Goal: Check status: Check status

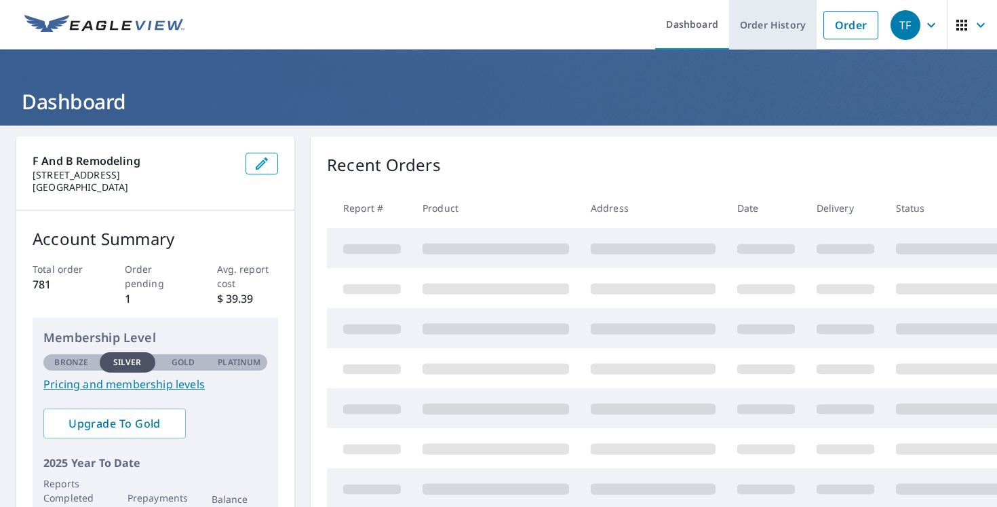
click at [773, 35] on link "Order History" at bounding box center [773, 25] width 88 height 50
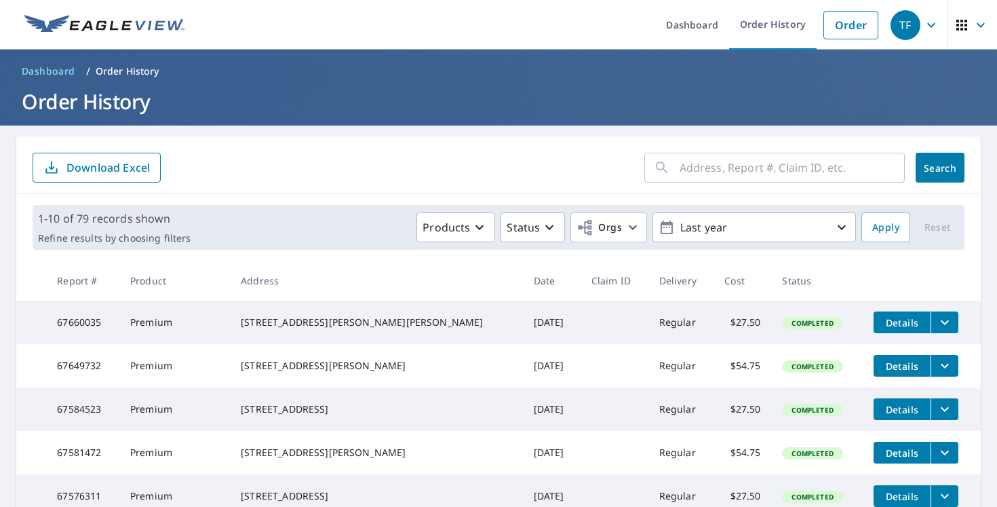
click at [701, 173] on input "text" at bounding box center [792, 168] width 225 height 38
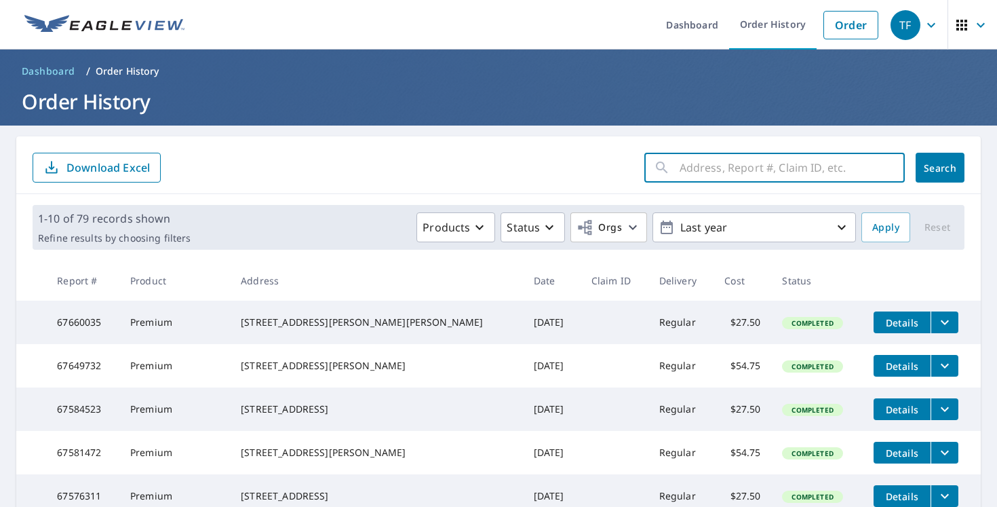
paste input "19 [PERSON_NAME]"
type input "19 [PERSON_NAME]"
click button "Search" at bounding box center [940, 168] width 49 height 30
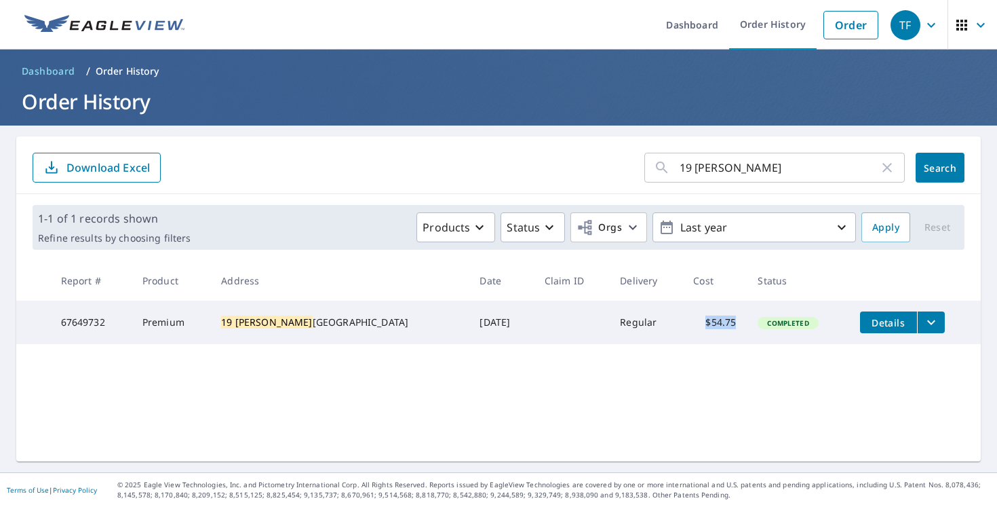
drag, startPoint x: 703, startPoint y: 328, endPoint x: 674, endPoint y: 327, distance: 29.2
click at [682, 327] on td "$54.75" at bounding box center [714, 322] width 64 height 43
copy td "$54.75"
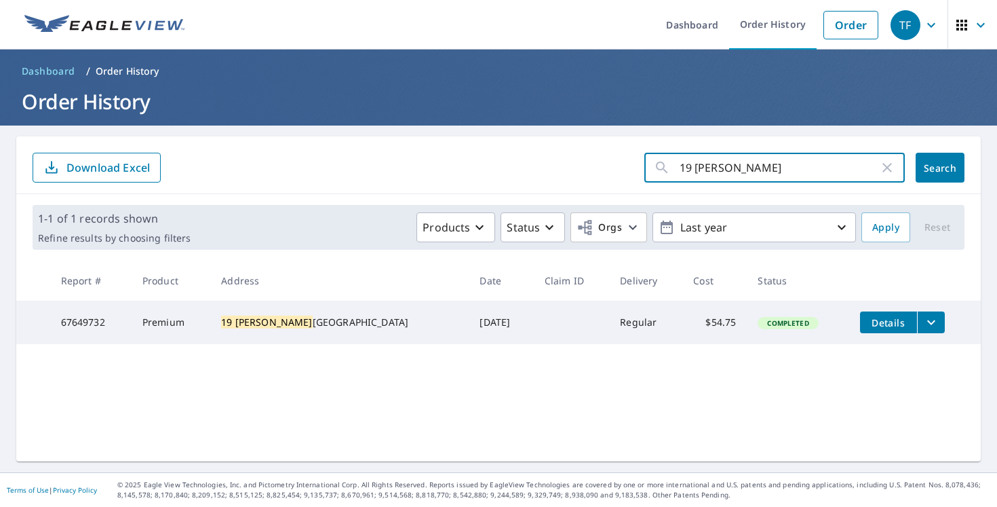
click at [731, 159] on input "19 [PERSON_NAME]" at bounding box center [779, 168] width 199 height 38
paste input "[STREET_ADDRESS][PERSON_NAME]"
type input "[STREET_ADDRESS][PERSON_NAME]"
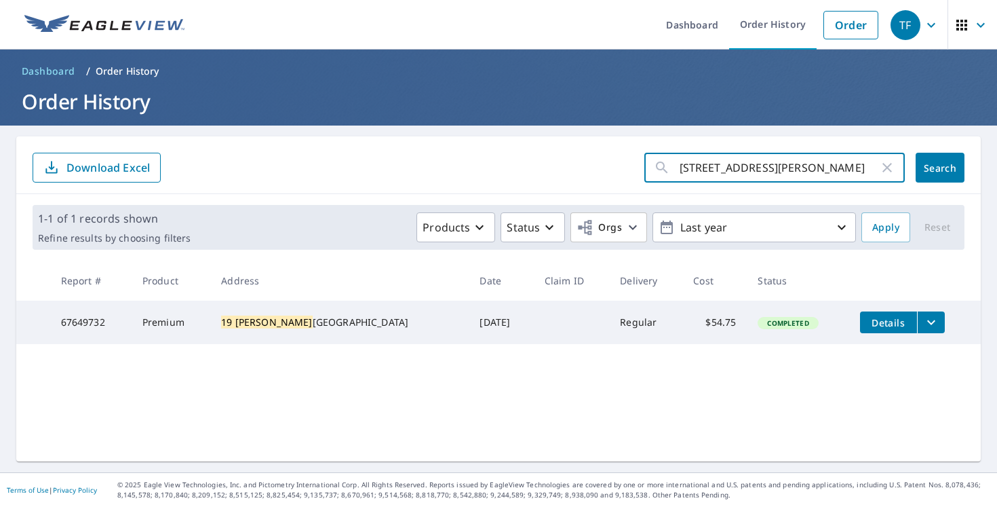
click button "Search" at bounding box center [940, 168] width 49 height 30
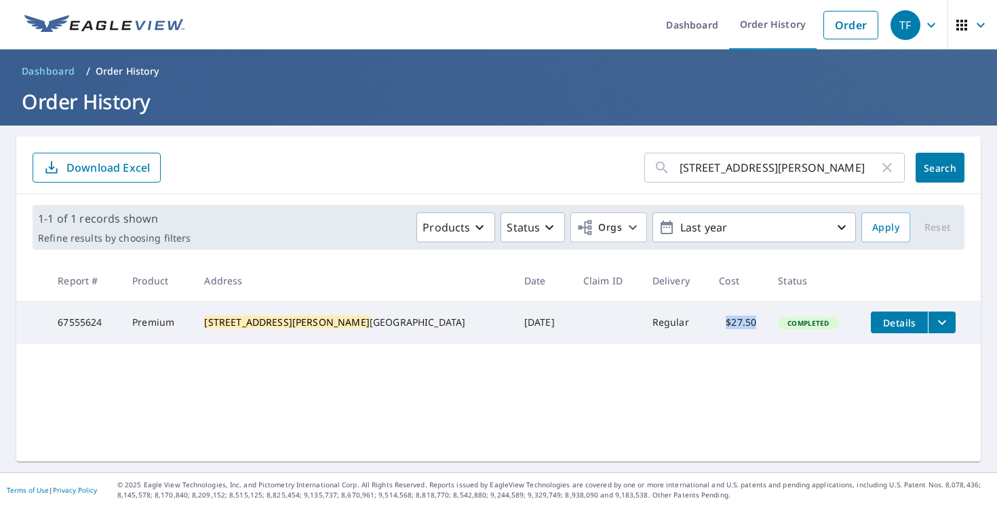
drag, startPoint x: 687, startPoint y: 324, endPoint x: 669, endPoint y: 324, distance: 17.6
click at [708, 324] on td "$27.50" at bounding box center [737, 322] width 59 height 43
copy td "$27.50"
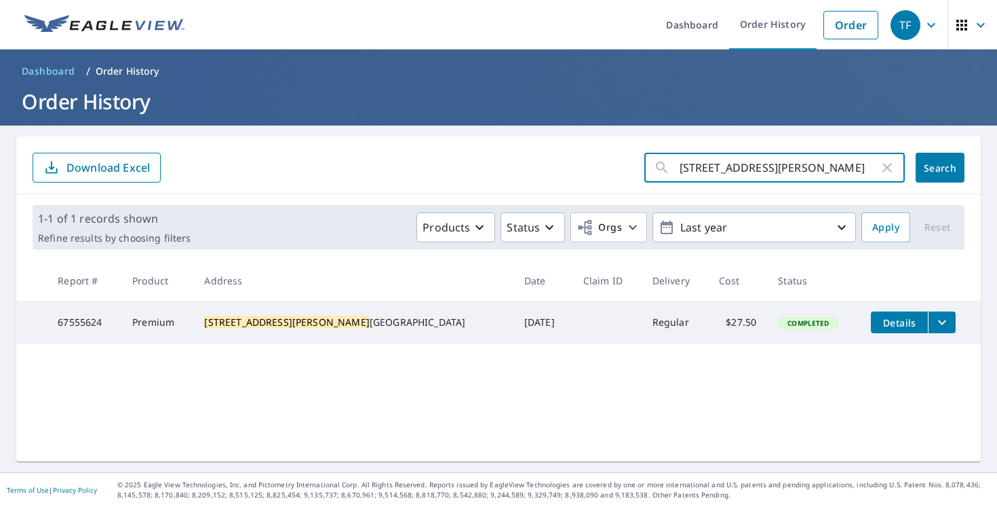
click at [680, 168] on input "[STREET_ADDRESS][PERSON_NAME]" at bounding box center [779, 168] width 199 height 38
paste input "48 [GEOGRAPHIC_DATA]"
type input "[STREET_ADDRESS][PERSON_NAME]"
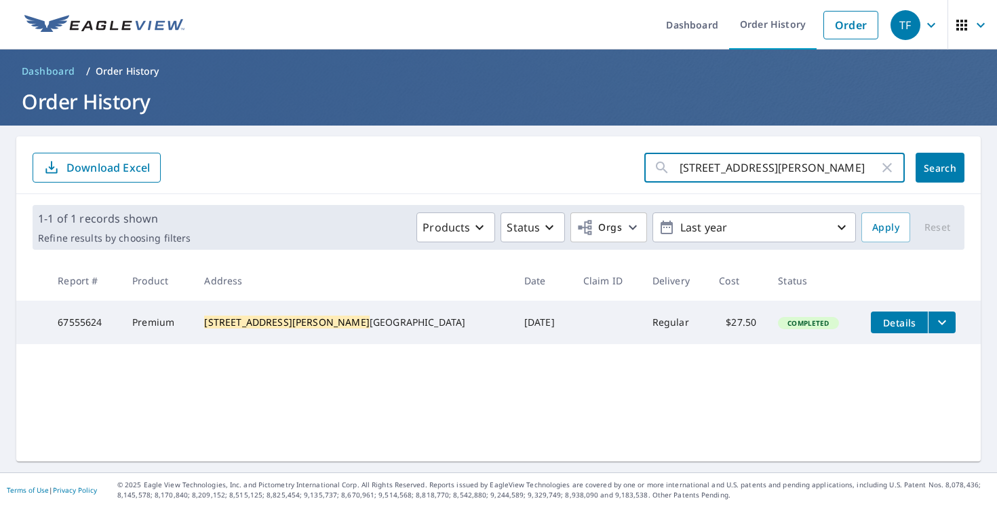
click button "Search" at bounding box center [940, 168] width 49 height 30
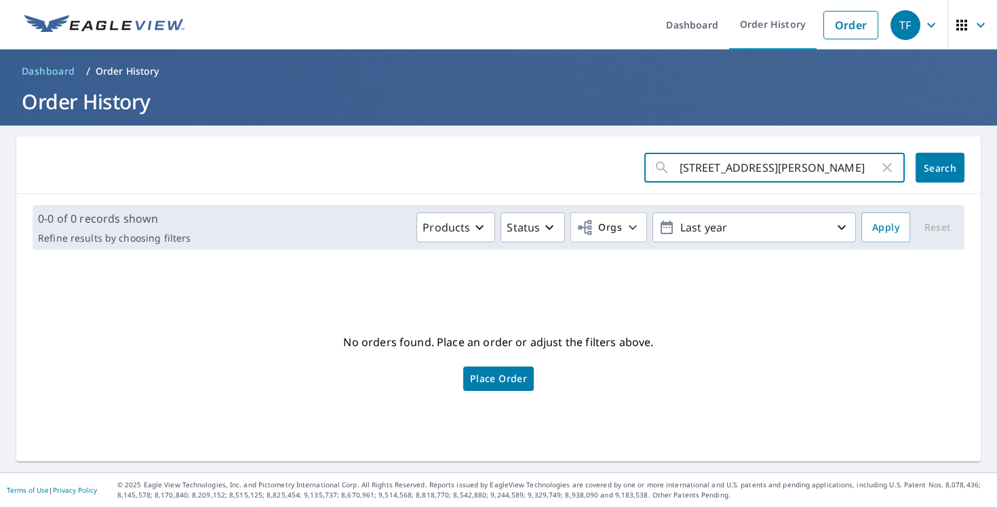
click at [748, 160] on input "[STREET_ADDRESS][PERSON_NAME]" at bounding box center [779, 168] width 199 height 38
type input "48 [GEOGRAPHIC_DATA]"
click button "Search" at bounding box center [940, 168] width 49 height 30
click at [716, 168] on input "48 [GEOGRAPHIC_DATA]" at bounding box center [779, 168] width 199 height 38
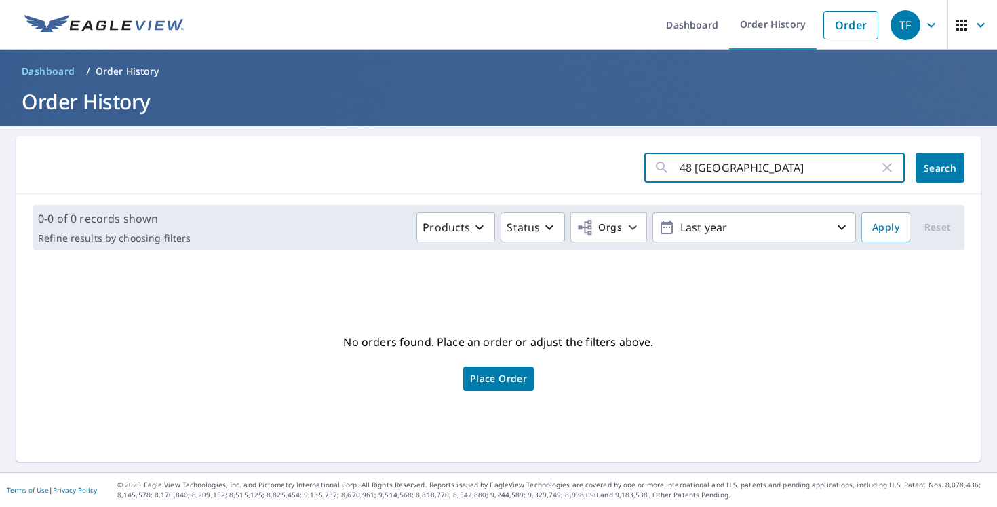
click at [716, 168] on input "48 [GEOGRAPHIC_DATA]" at bounding box center [779, 168] width 199 height 38
paste input "[STREET_ADDRESS]"
type input "[STREET_ADDRESS]"
click button "Search" at bounding box center [940, 168] width 49 height 30
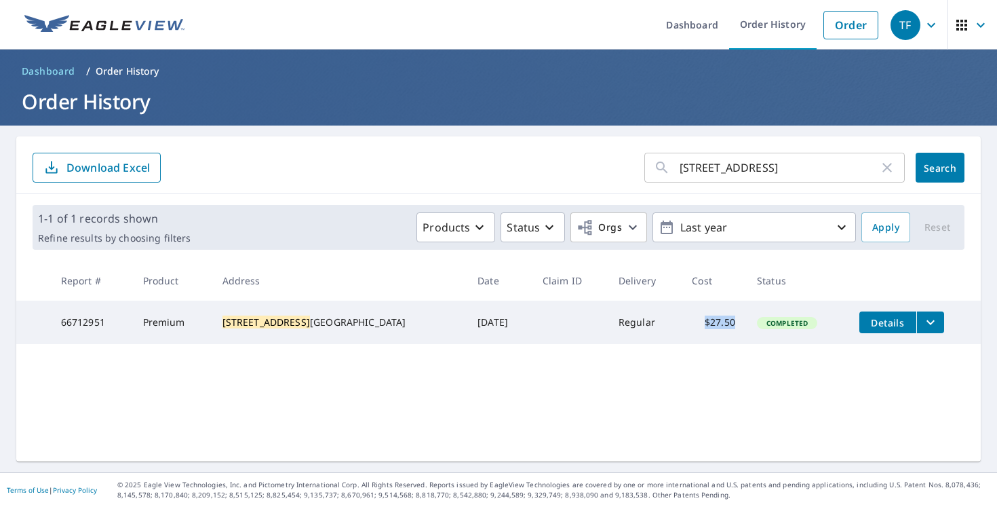
drag, startPoint x: 706, startPoint y: 326, endPoint x: 666, endPoint y: 323, distance: 39.4
click at [681, 323] on td "$27.50" at bounding box center [713, 322] width 65 height 43
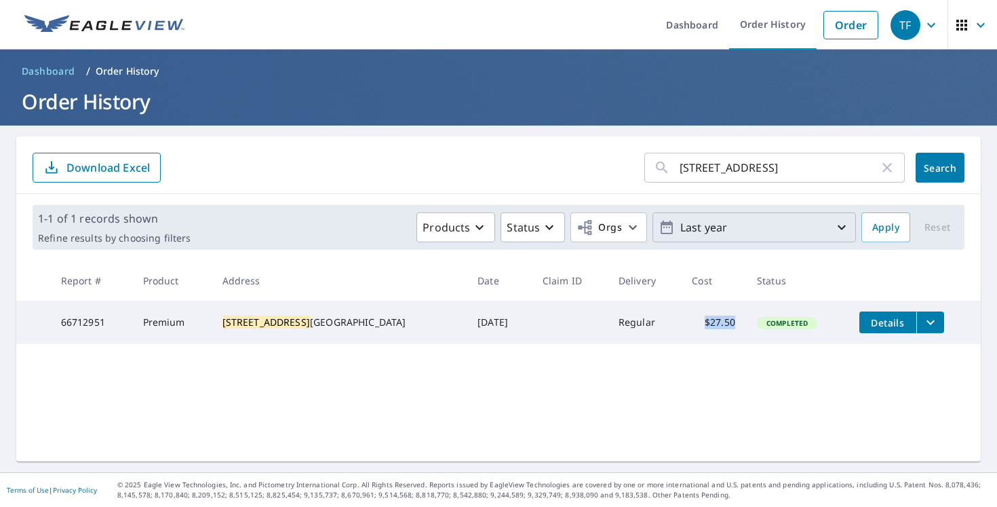
copy td "$27.50"
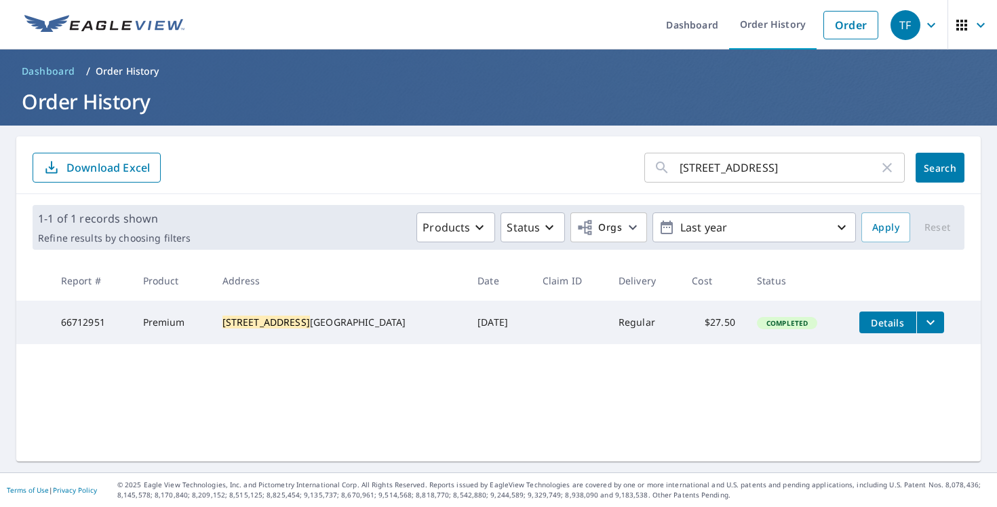
click at [753, 167] on input "[STREET_ADDRESS]" at bounding box center [779, 168] width 199 height 38
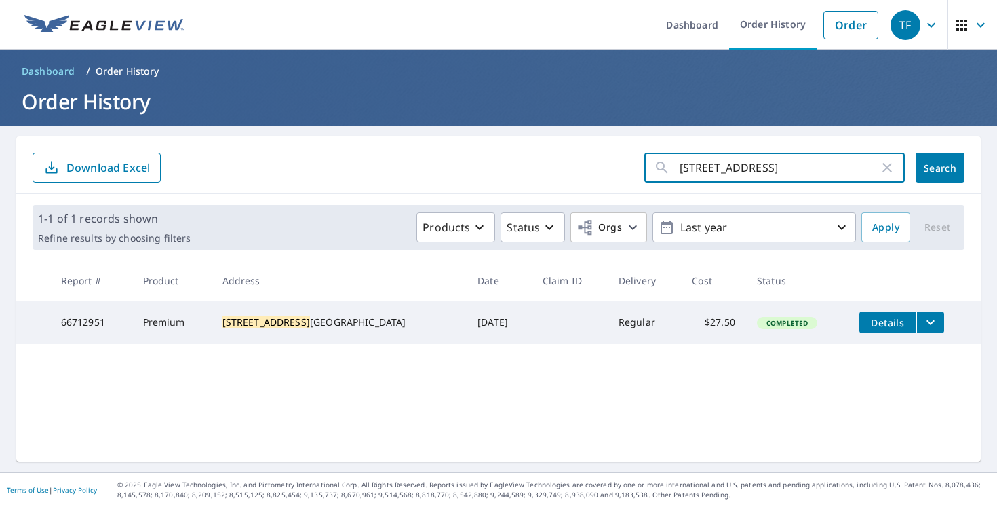
click at [752, 167] on input "[STREET_ADDRESS]" at bounding box center [779, 168] width 199 height 38
paste input "121A [PERSON_NAME]"
type input "[STREET_ADDRESS][PERSON_NAME]"
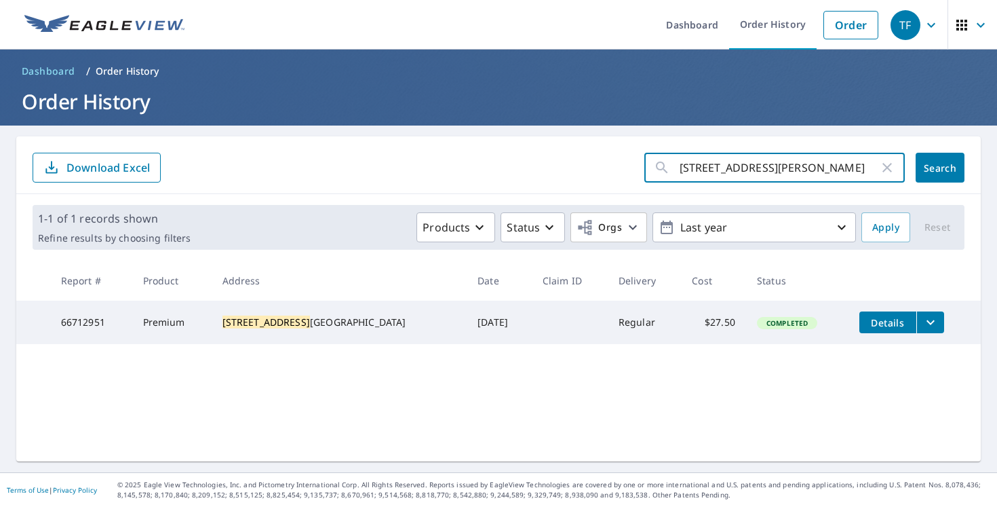
click button "Search" at bounding box center [940, 168] width 49 height 30
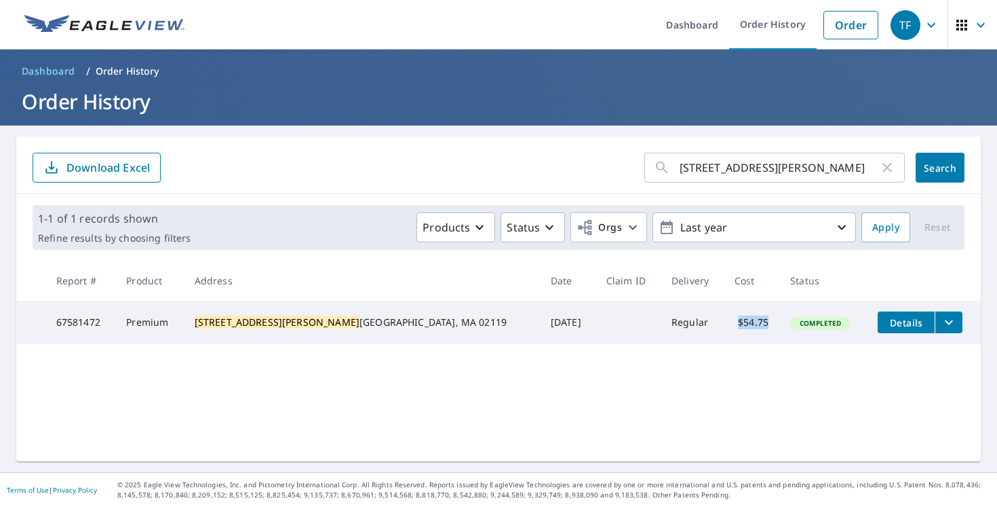
drag, startPoint x: 707, startPoint y: 325, endPoint x: 666, endPoint y: 325, distance: 40.7
click at [724, 325] on td "$54.75" at bounding box center [752, 322] width 56 height 43
copy td "$54.75"
click at [722, 172] on input "[STREET_ADDRESS][PERSON_NAME]" at bounding box center [779, 168] width 199 height 38
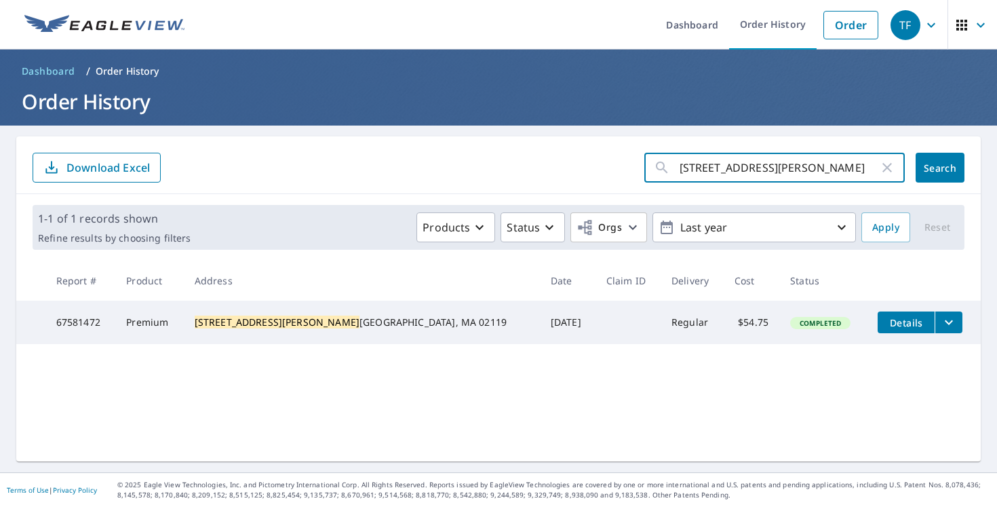
click at [722, 172] on input "[STREET_ADDRESS][PERSON_NAME]" at bounding box center [779, 168] width 199 height 38
type input "27 cook"
click button "Search" at bounding box center [940, 168] width 49 height 30
